Goal: Task Accomplishment & Management: Manage account settings

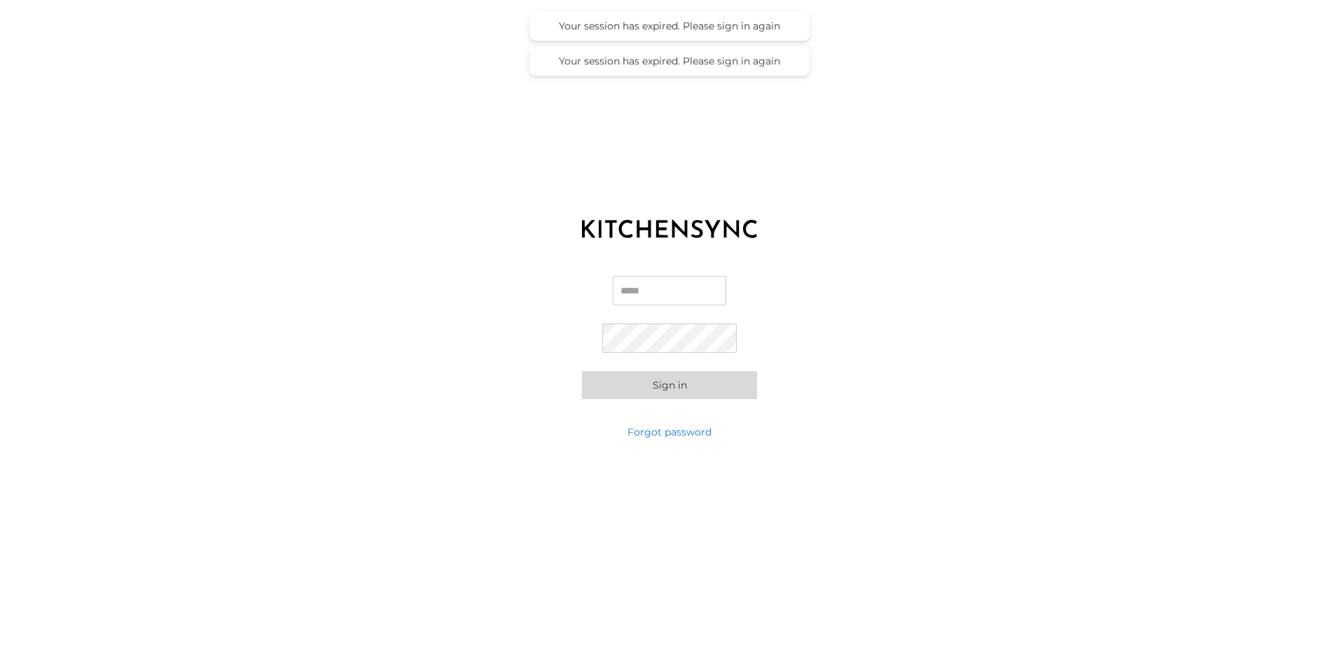
click at [627, 289] on input "Email" at bounding box center [669, 290] width 113 height 29
type input "**********"
click at [582, 371] on button "Sign in" at bounding box center [669, 385] width 175 height 28
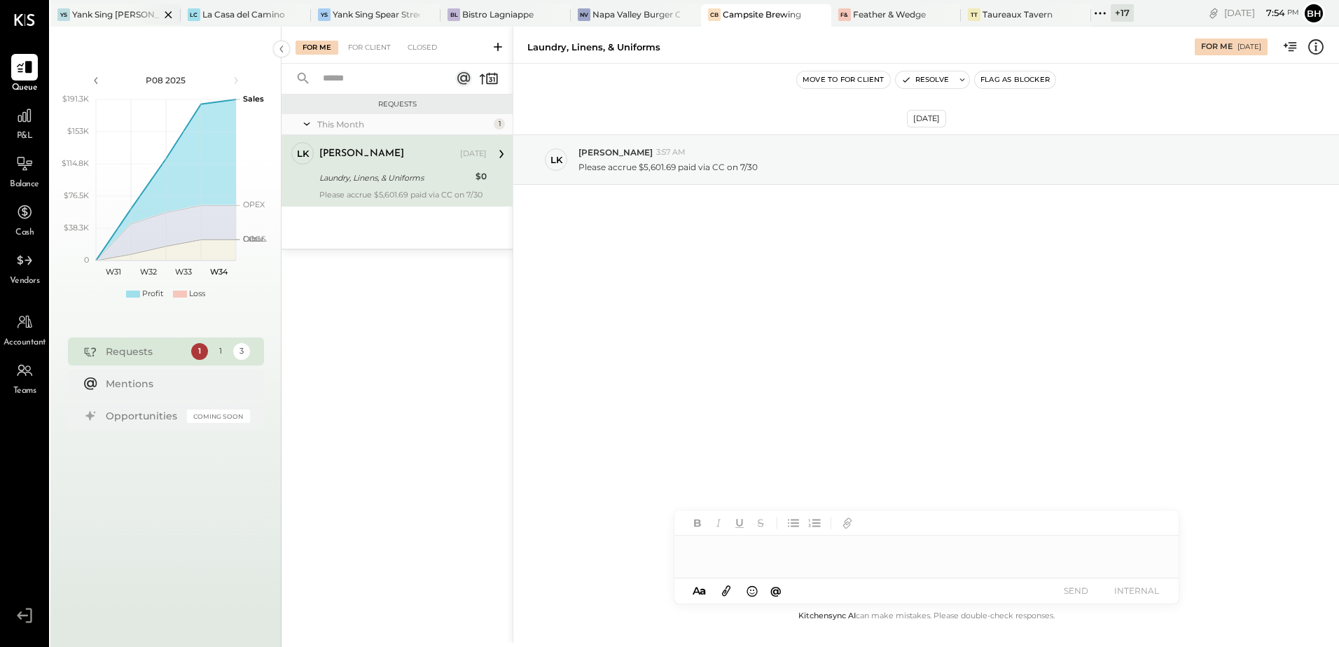
click at [122, 12] on div "Yank Sing [PERSON_NAME][GEOGRAPHIC_DATA]" at bounding box center [116, 14] width 88 height 12
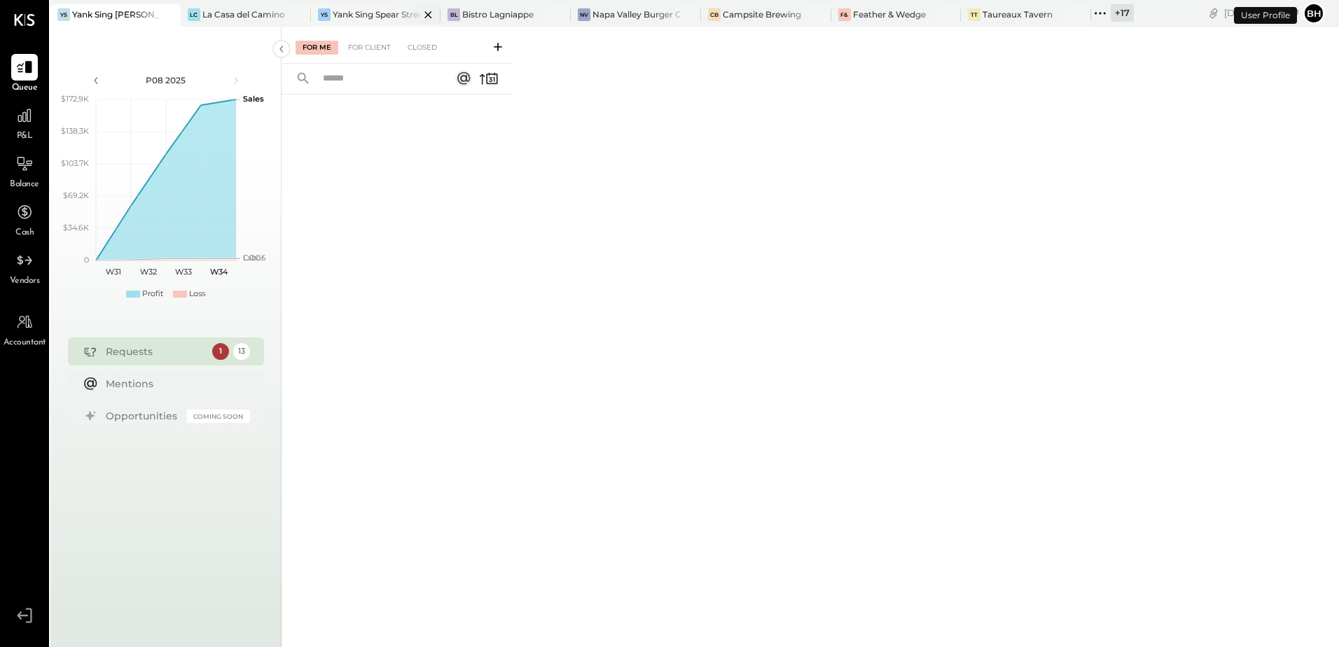
click at [331, 16] on div "YS Yank Sing Spear Street" at bounding box center [365, 14] width 109 height 13
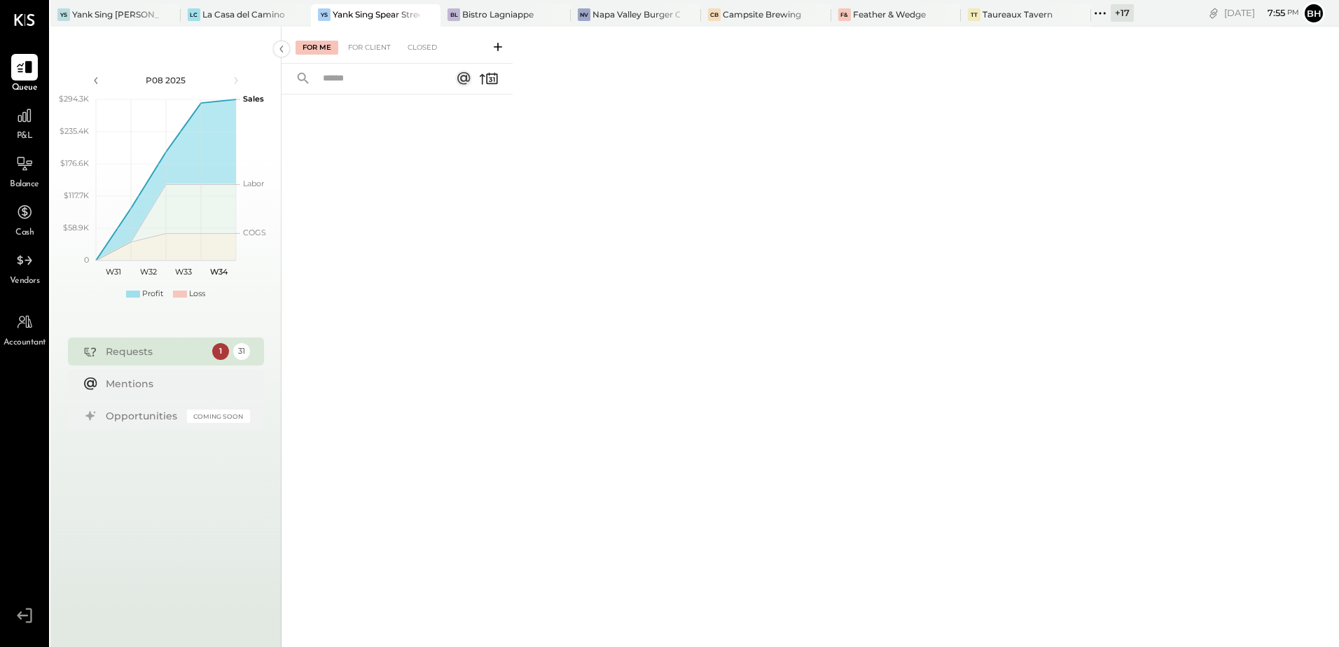
click at [352, 78] on input "text" at bounding box center [377, 78] width 127 height 23
type input "*********"
click at [360, 47] on div "For Client" at bounding box center [369, 48] width 57 height 14
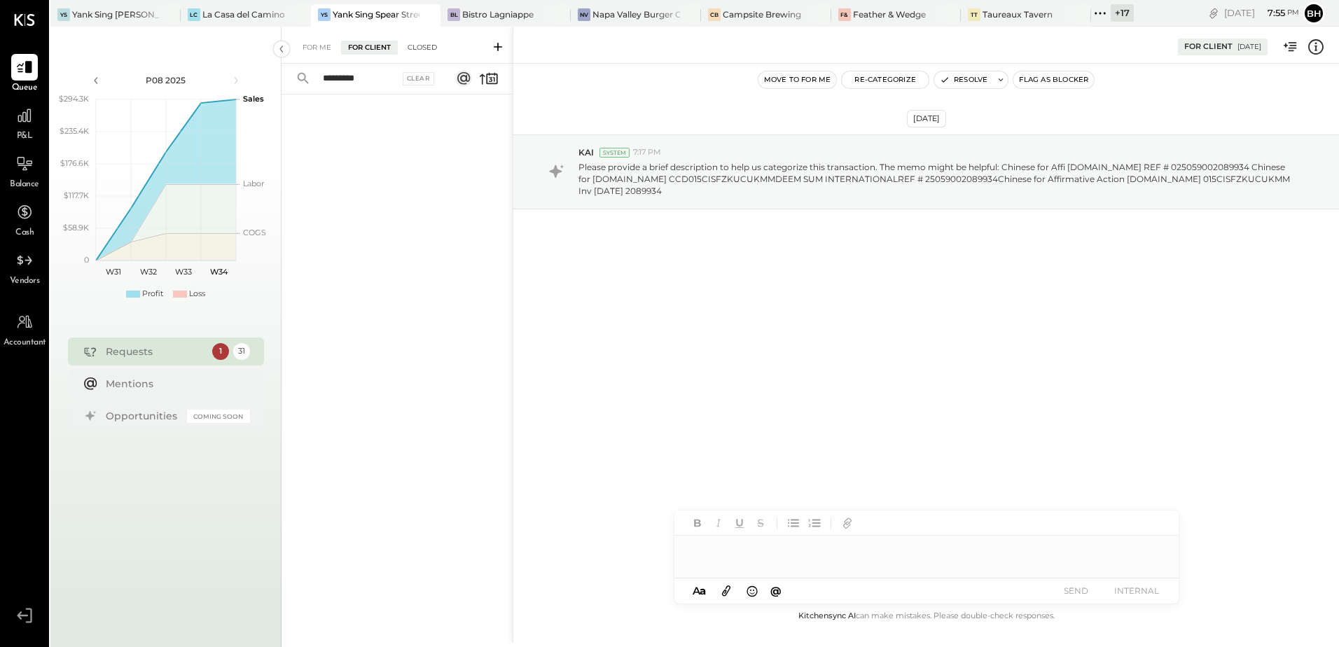
click at [418, 48] on div "Closed" at bounding box center [422, 48] width 43 height 14
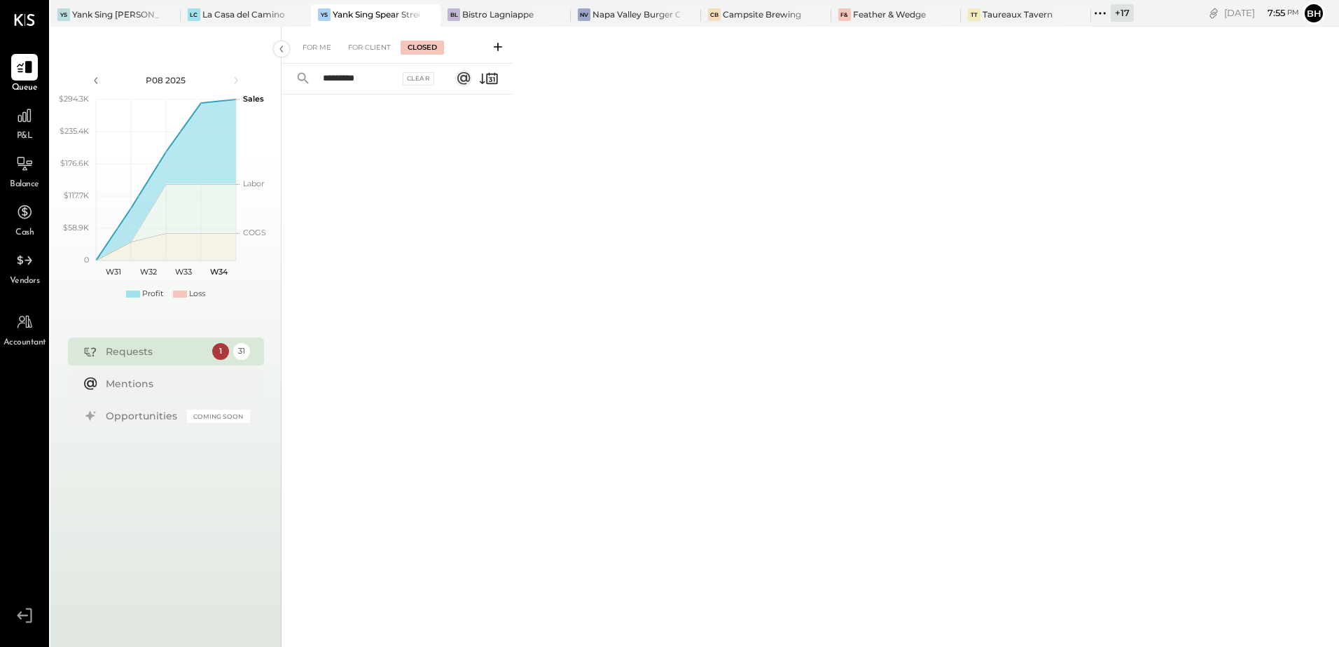
click at [372, 77] on input "*********" at bounding box center [356, 78] width 85 height 23
click at [137, 11] on div at bounding box center [156, 14] width 49 height 20
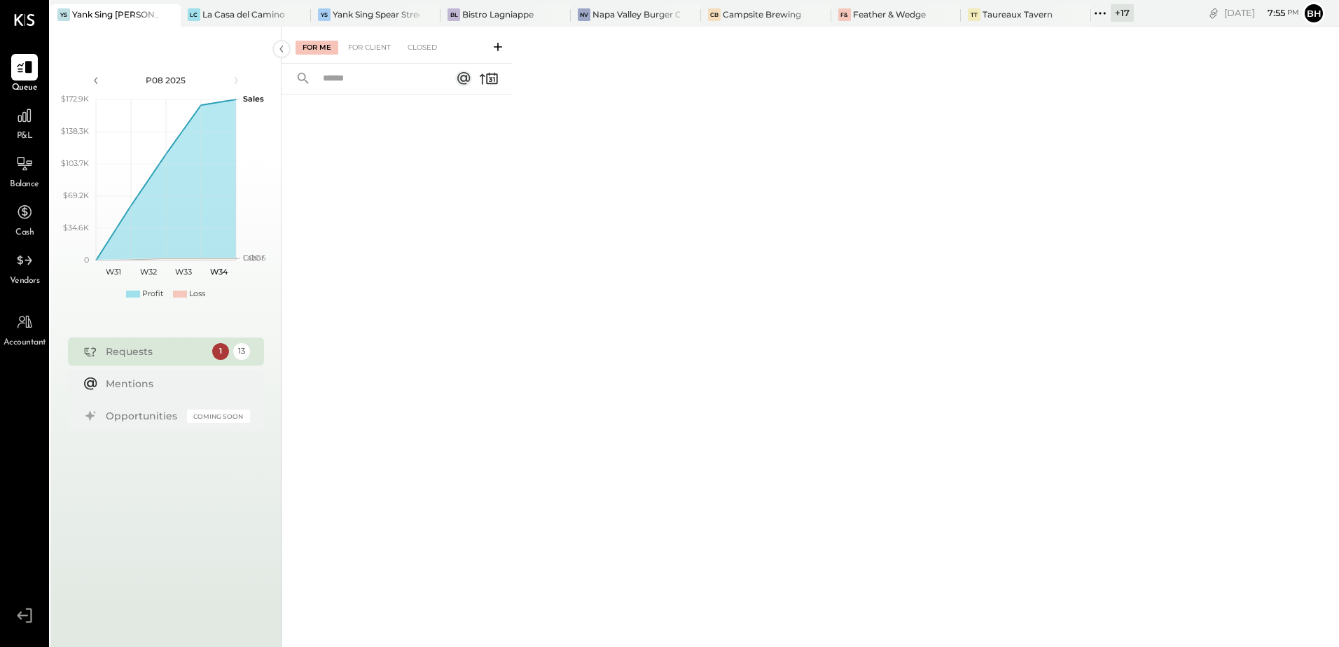
click at [350, 83] on input "text" at bounding box center [377, 78] width 127 height 23
type input "*********"
click at [368, 52] on div "For Client" at bounding box center [369, 48] width 57 height 14
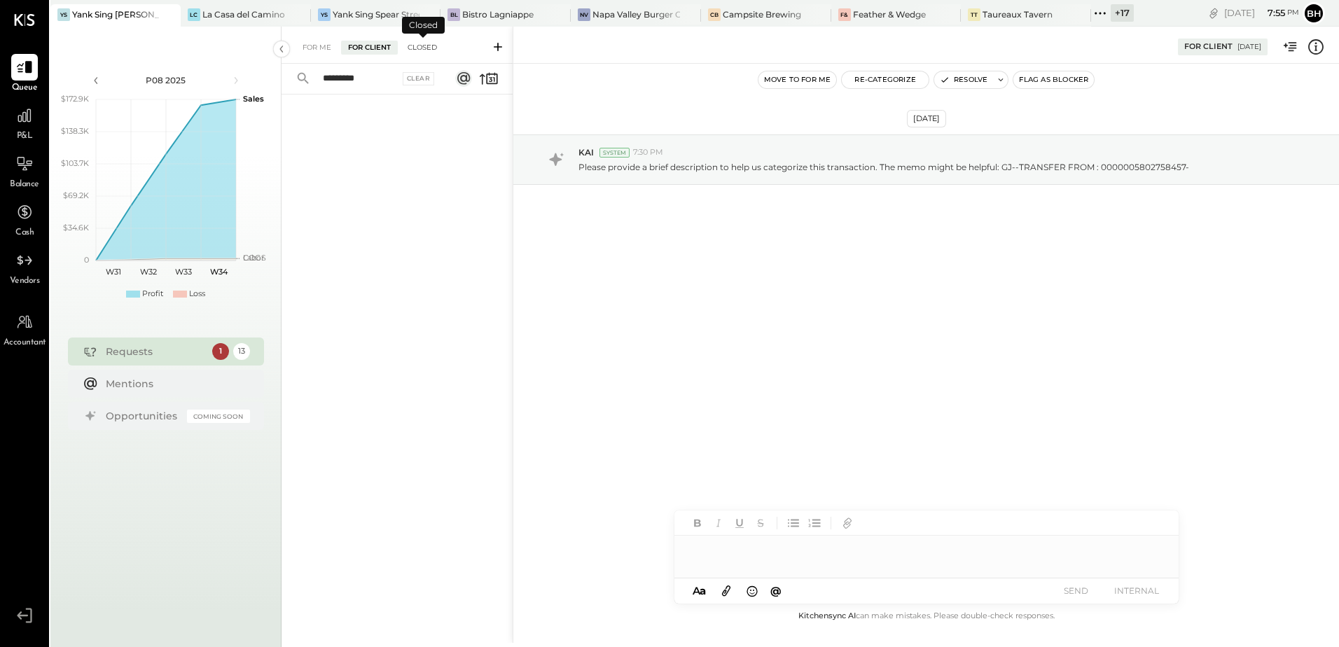
click at [434, 51] on div "Closed" at bounding box center [422, 48] width 43 height 14
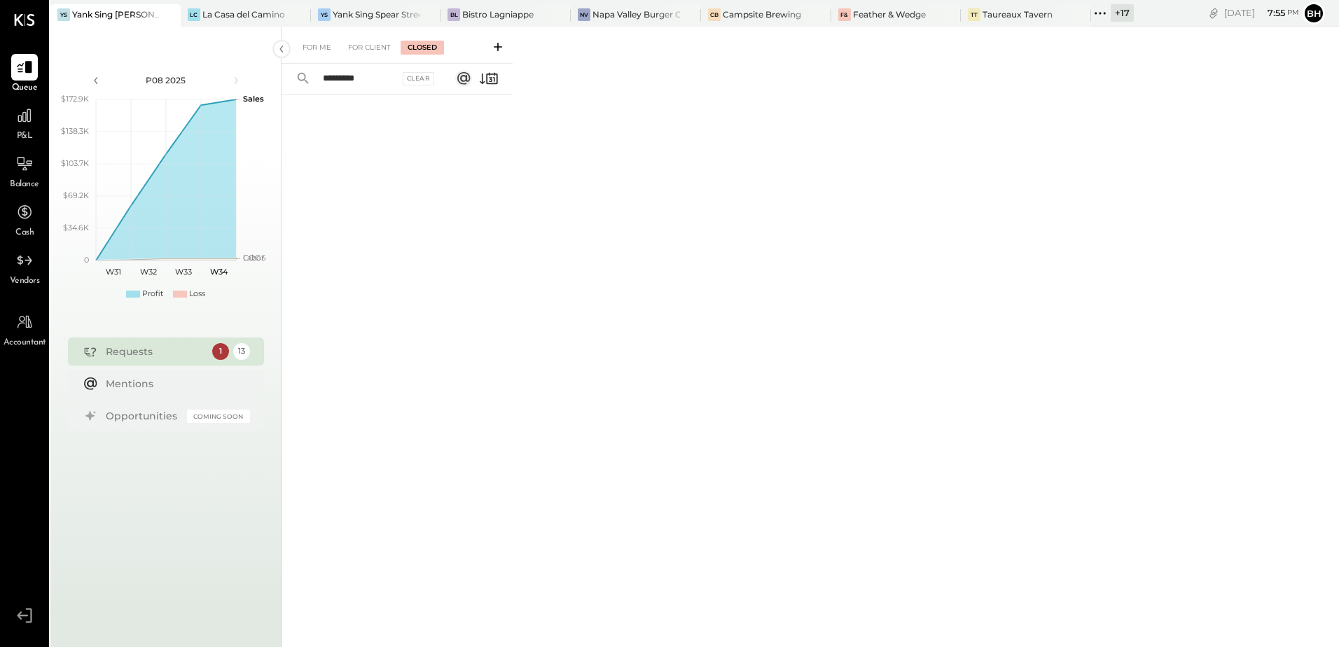
click at [382, 81] on input "*********" at bounding box center [356, 78] width 85 height 23
click at [317, 48] on div "For Me" at bounding box center [317, 48] width 43 height 14
click at [359, 16] on div "Yank Sing Spear Street" at bounding box center [377, 14] width 88 height 12
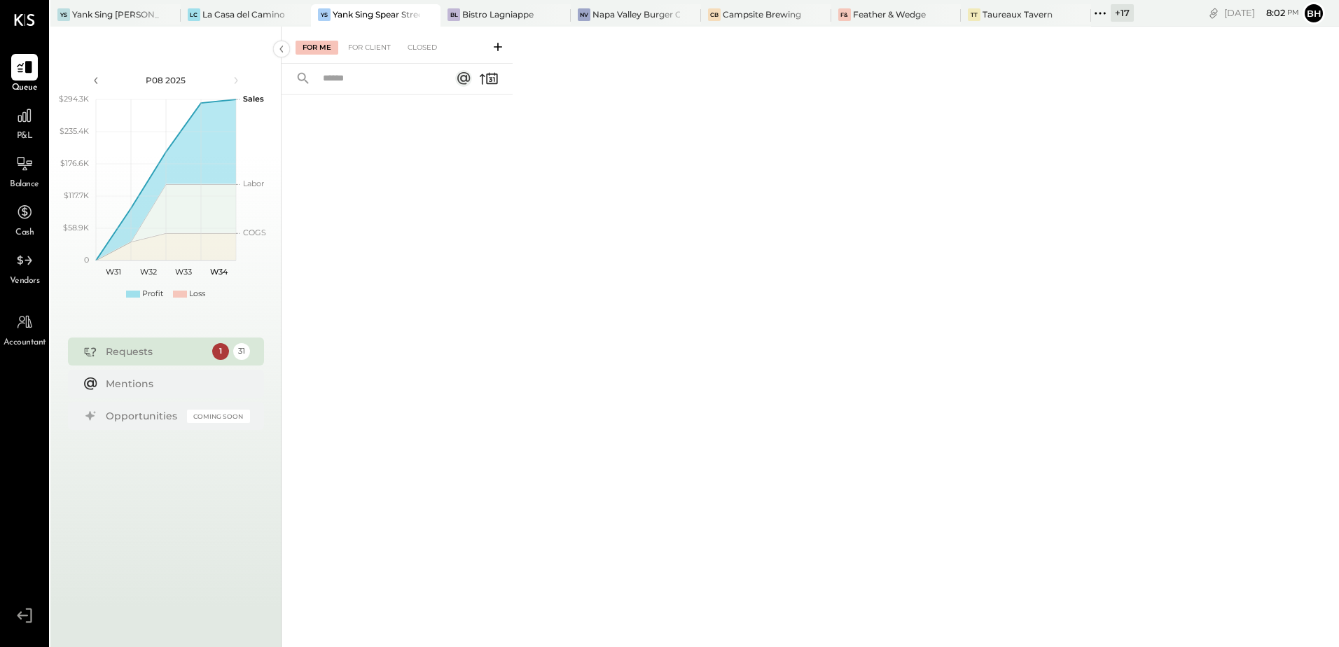
click at [1101, 17] on icon at bounding box center [1100, 13] width 18 height 18
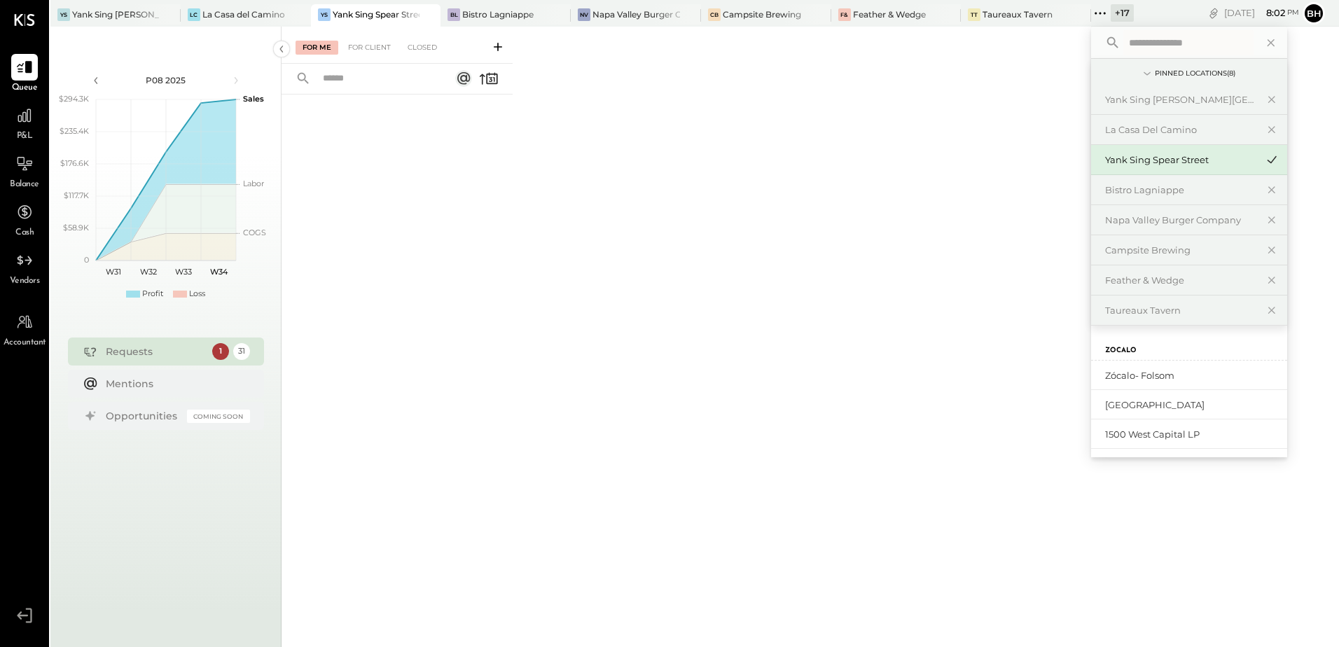
click at [1135, 45] on input "text" at bounding box center [1188, 42] width 130 height 25
type input "******"
click at [1116, 368] on div "Mistral" at bounding box center [1189, 375] width 196 height 29
click at [1121, 382] on div "Mistral" at bounding box center [1180, 375] width 151 height 13
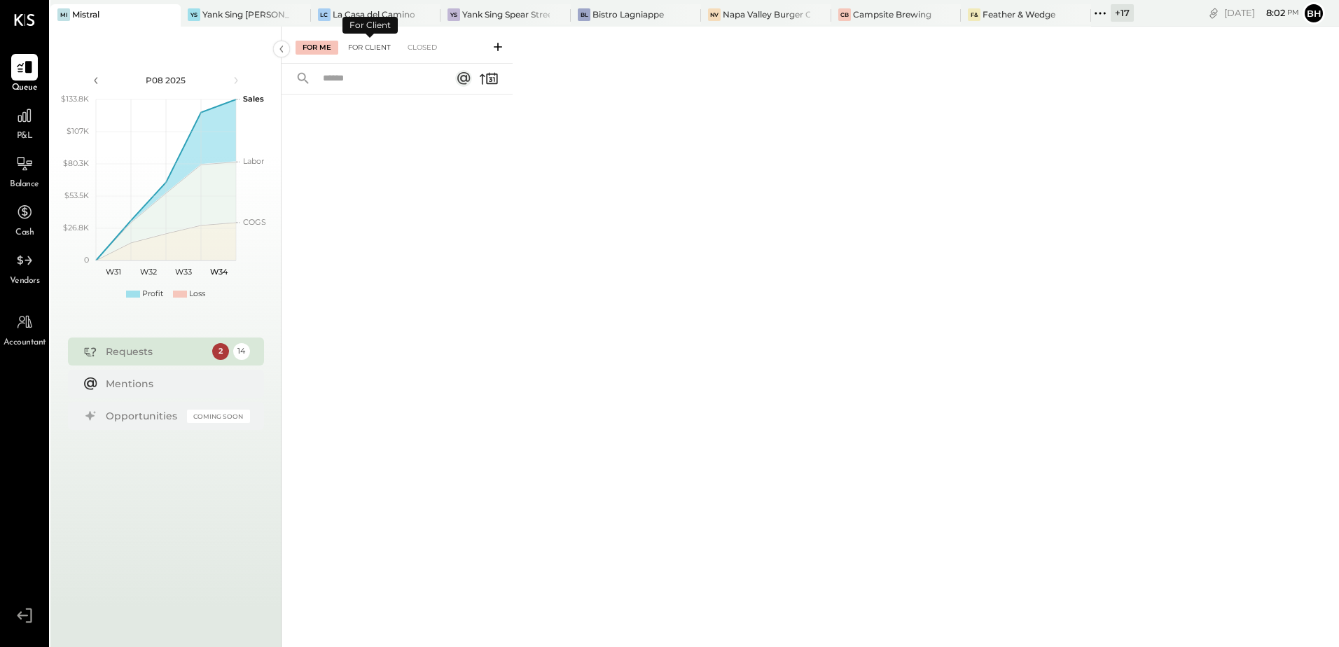
click at [373, 44] on div "For Client" at bounding box center [369, 48] width 57 height 14
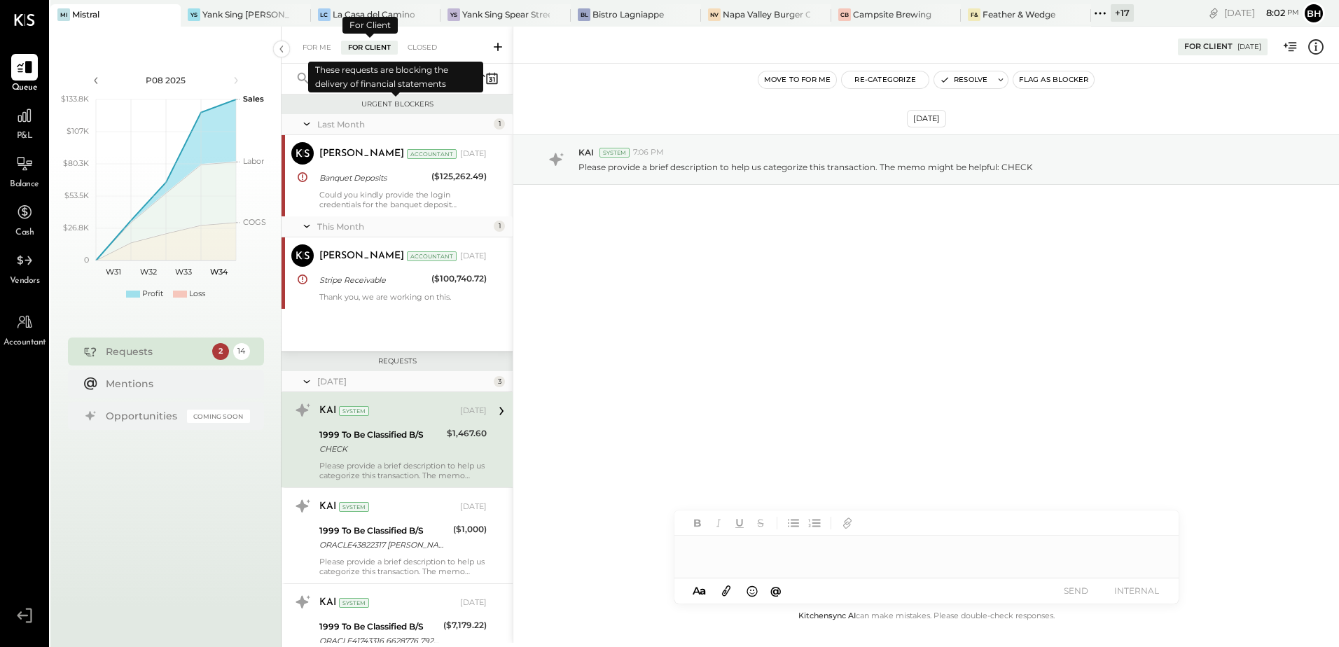
scroll to position [70, 0]
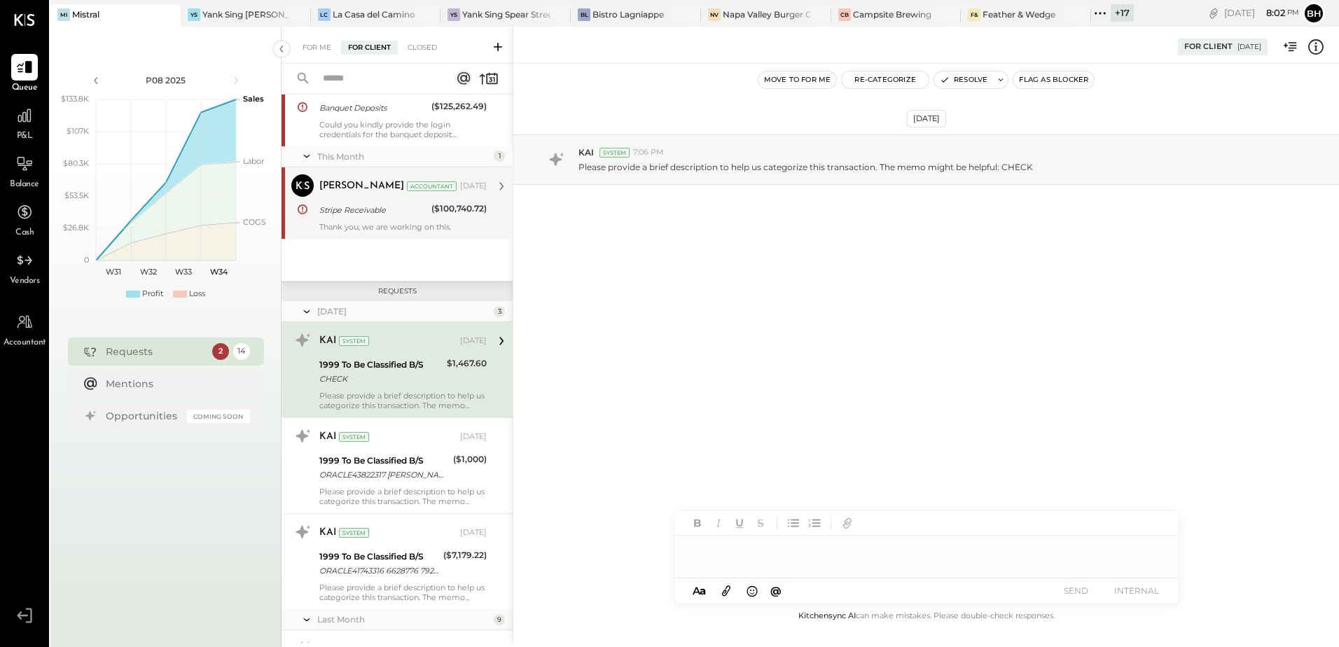
click at [368, 230] on div "Thank you, we are working on this." at bounding box center [402, 227] width 167 height 10
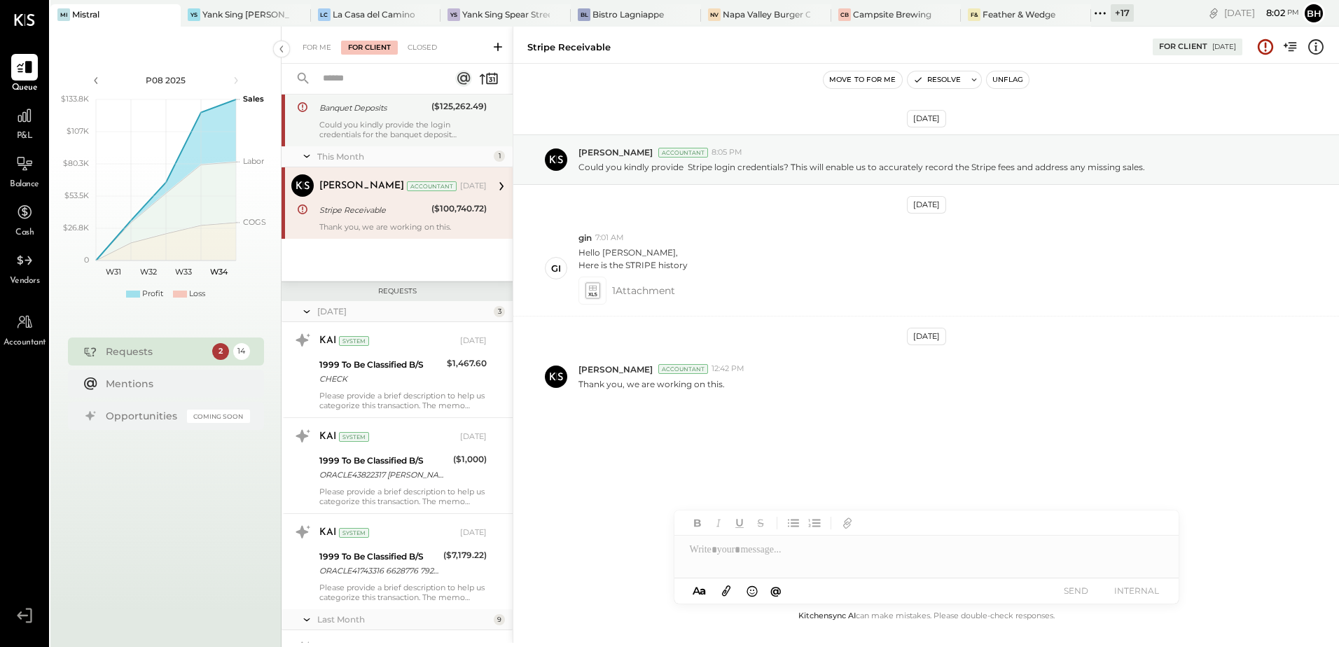
click at [366, 140] on div "[PERSON_NAME] Accountant [PERSON_NAME] Accountant [DATE] Banquet Deposits ($125…" at bounding box center [397, 105] width 231 height 81
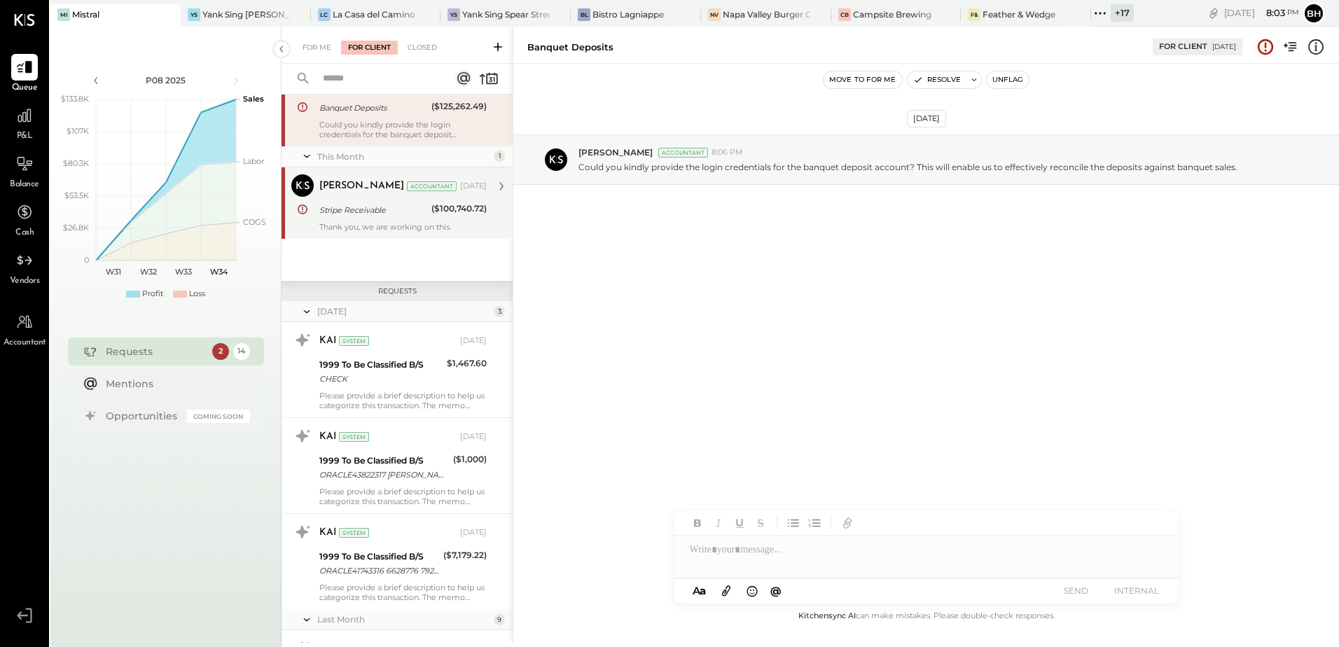
click at [779, 380] on div "[DATE] [PERSON_NAME] Accountant 8:06 PM Could you kindly provide the login cred…" at bounding box center [926, 336] width 826 height 544
click at [317, 48] on div "For Me" at bounding box center [317, 48] width 43 height 14
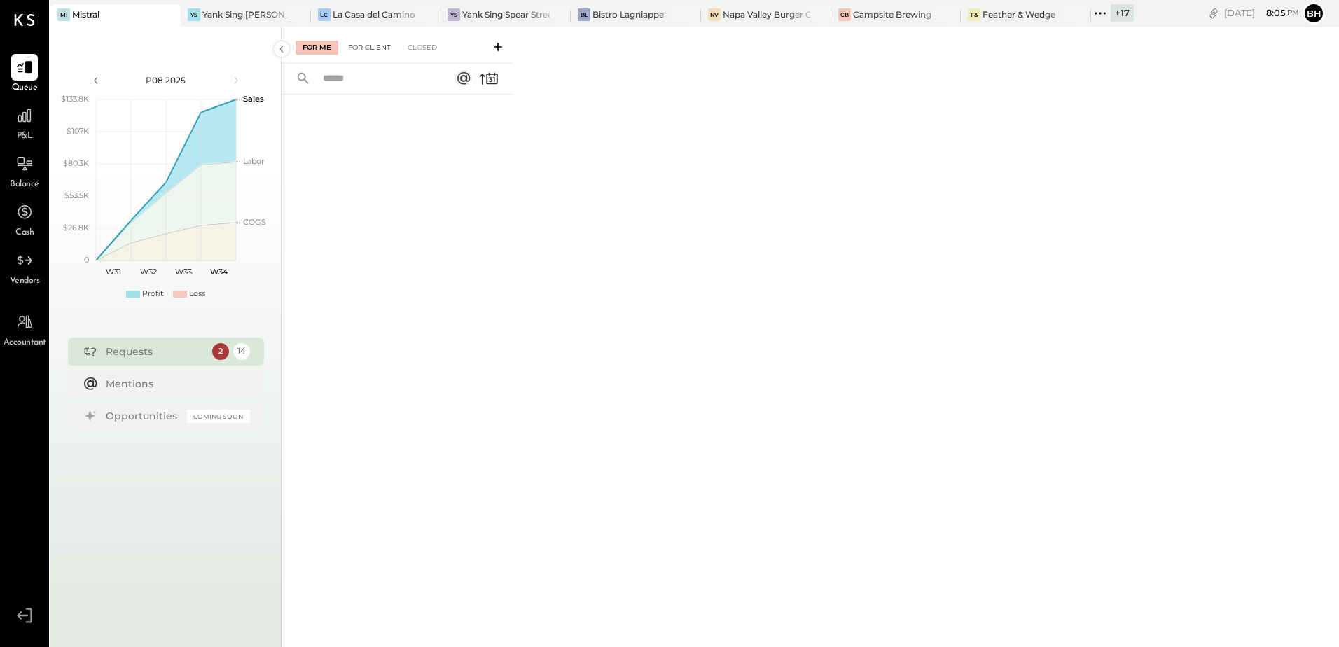
click at [373, 50] on div "For Client" at bounding box center [369, 48] width 57 height 14
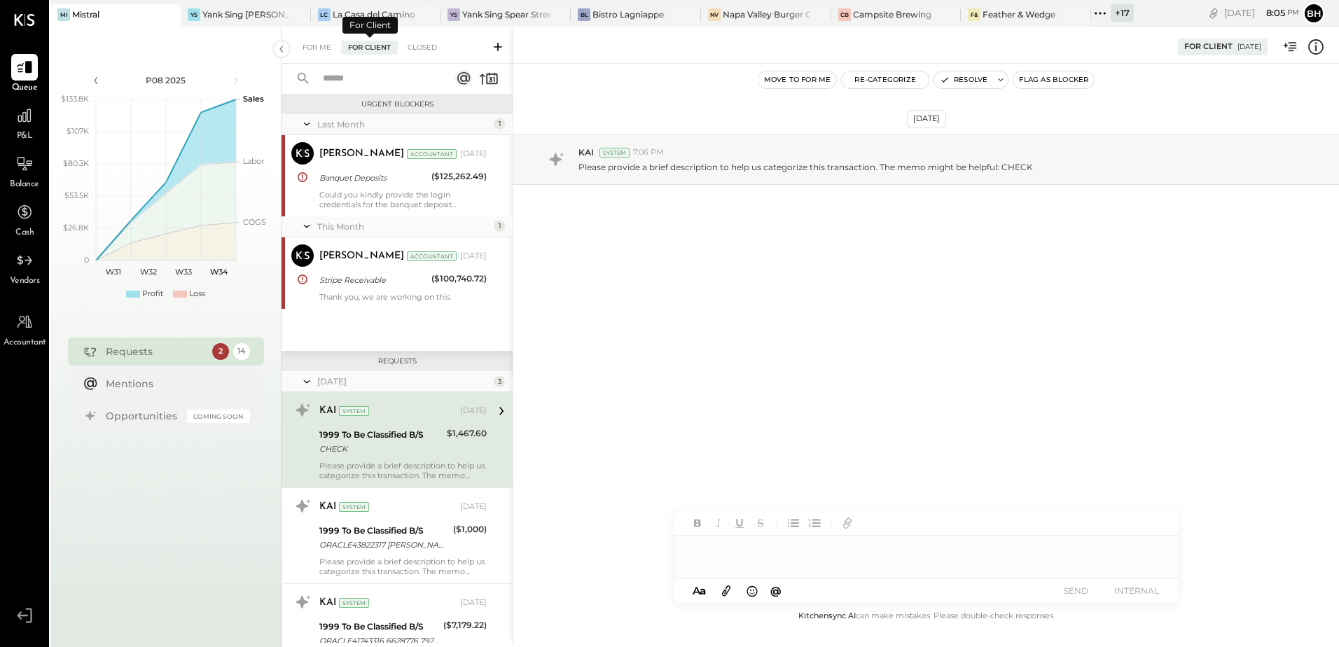
scroll to position [70, 0]
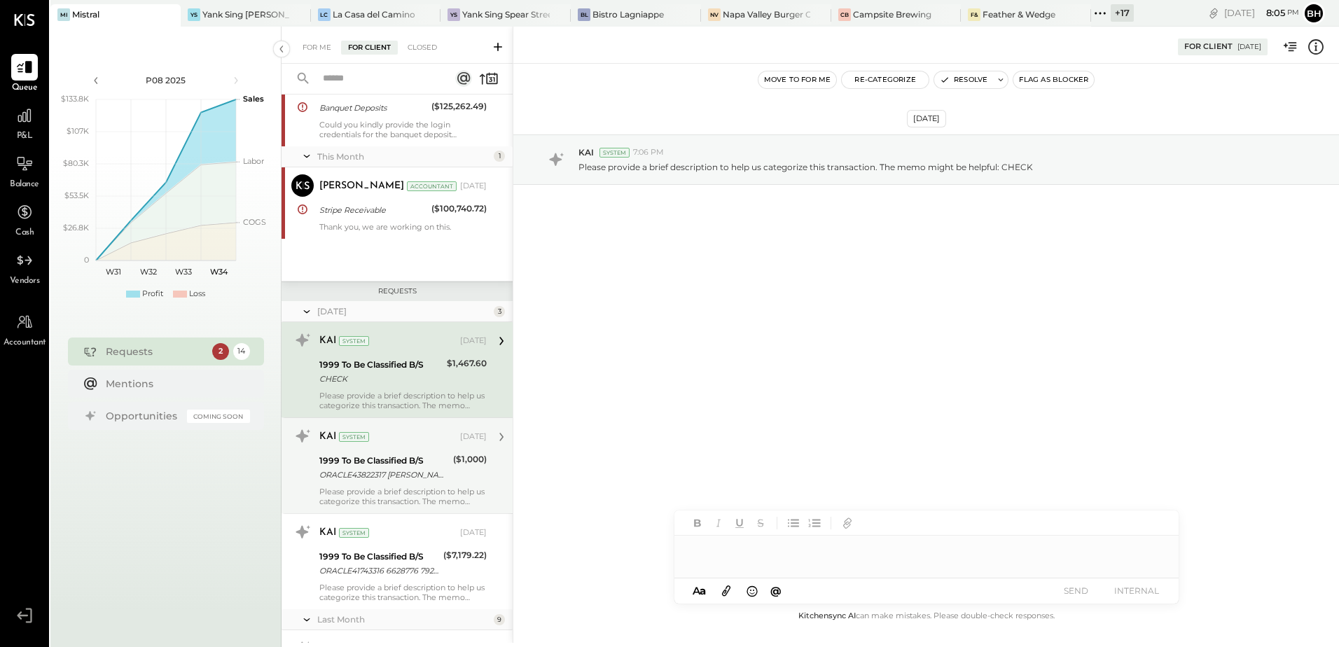
click at [370, 504] on div "Please provide a brief description to help us categorize this transaction. The …" at bounding box center [402, 497] width 167 height 20
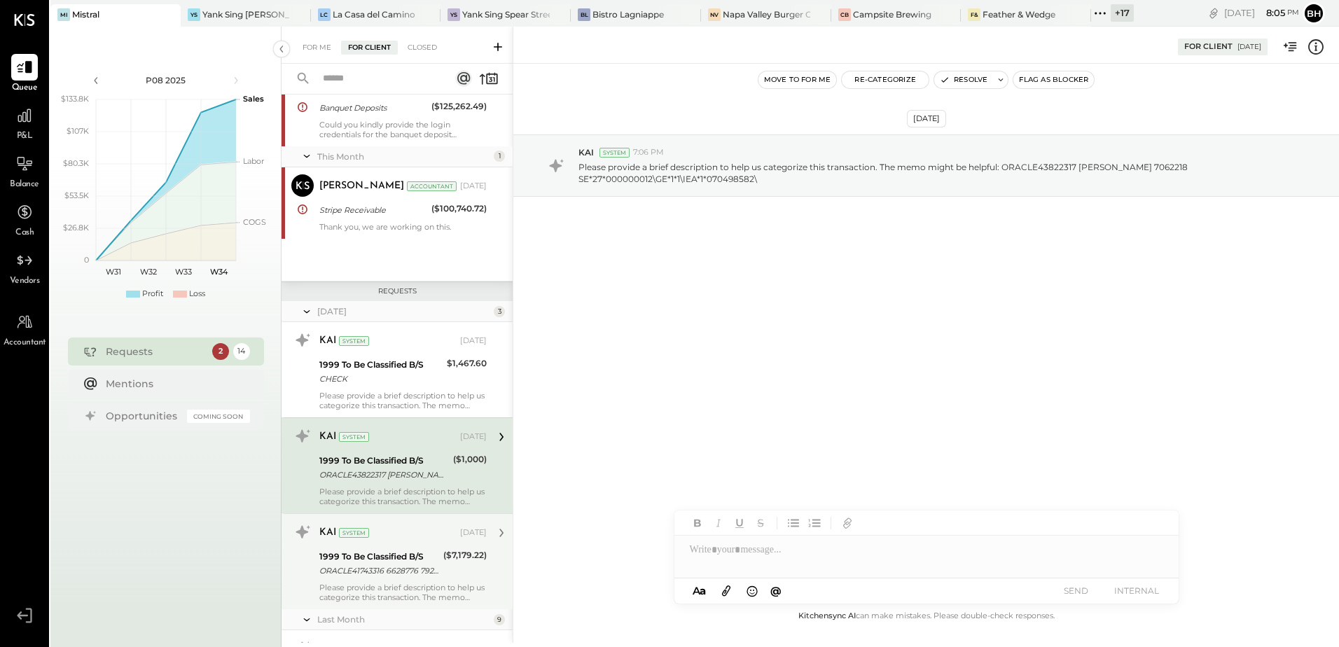
click at [370, 548] on div "1999 To Be Classified B/S ORACLE41743316 6628776 7922***7179.22\DTM*003*2024071…" at bounding box center [379, 563] width 120 height 31
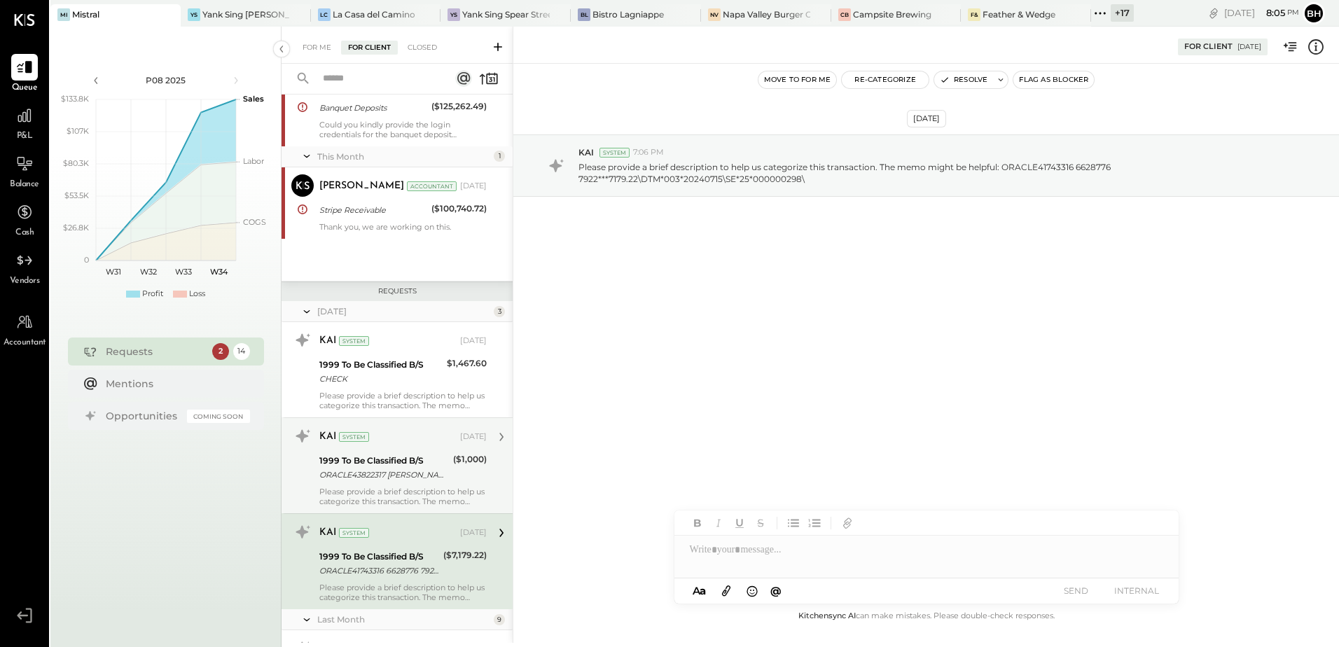
click at [377, 460] on div "1999 To Be Classified B/S" at bounding box center [384, 461] width 130 height 14
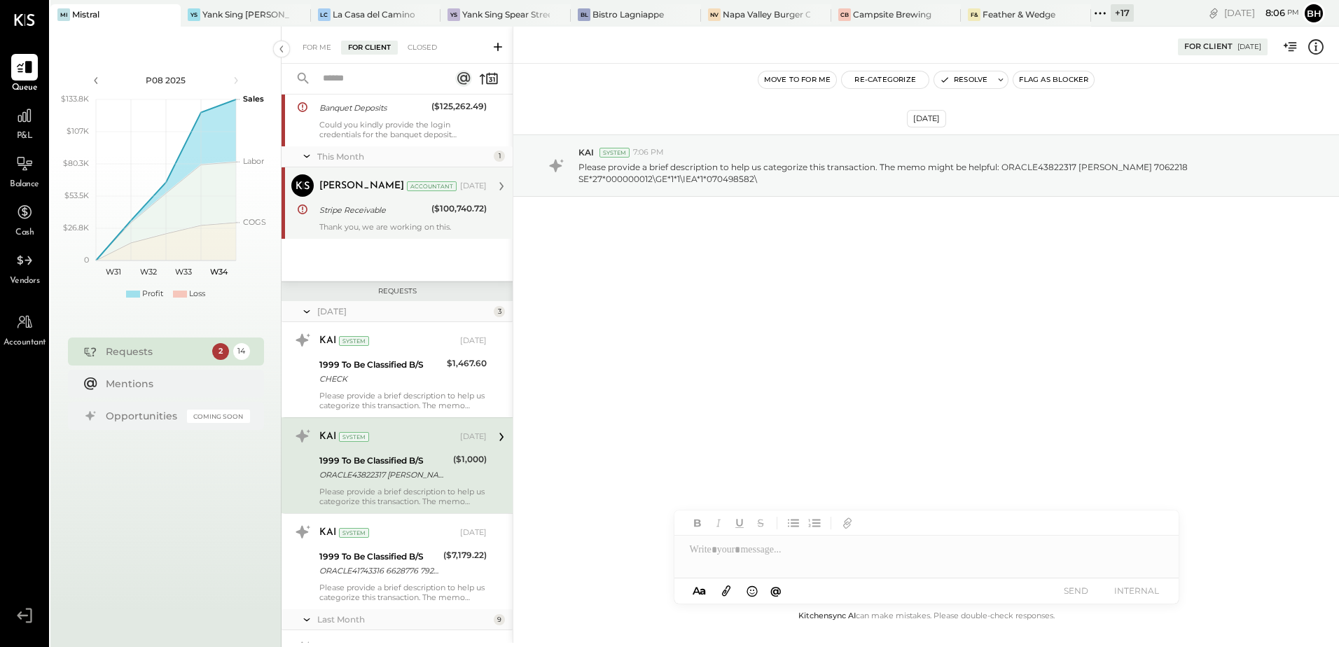
click at [405, 228] on div "Thank you, we are working on this." at bounding box center [402, 227] width 167 height 10
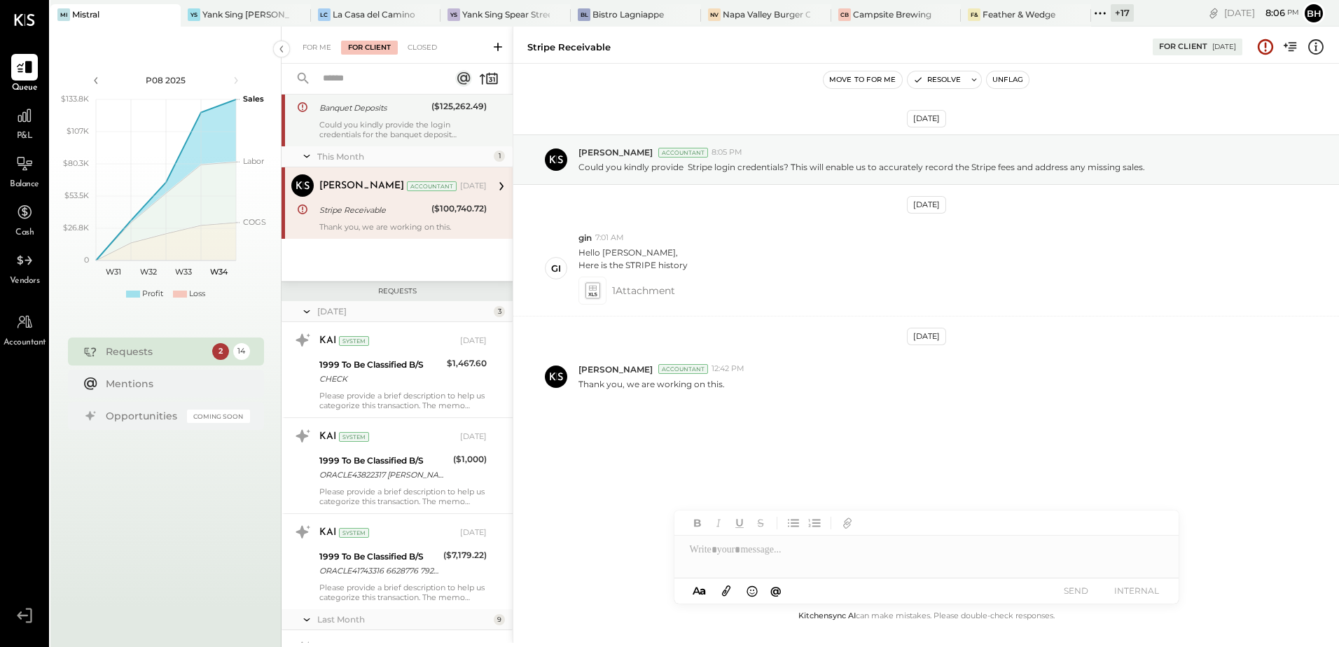
click at [380, 125] on div "Could you kindly provide the login credentials for the banquet deposit account?…" at bounding box center [402, 130] width 167 height 20
